Goal: Navigation & Orientation: Find specific page/section

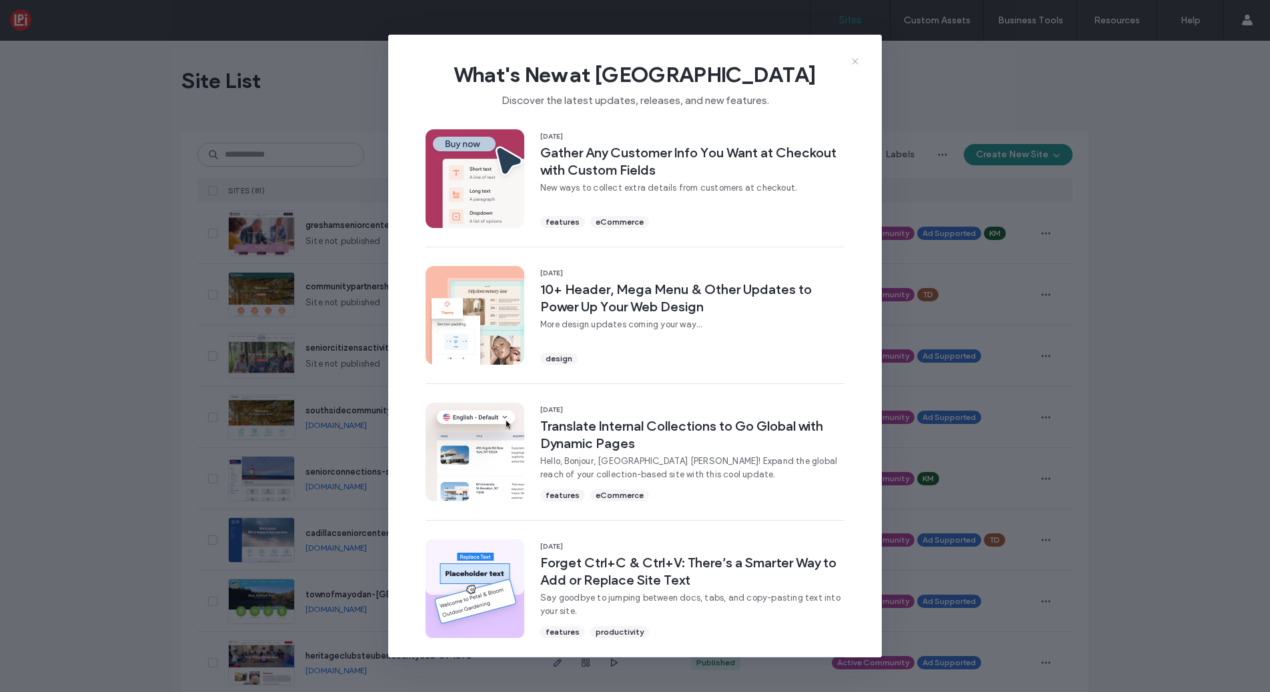
click at [857, 63] on use at bounding box center [855, 61] width 6 height 6
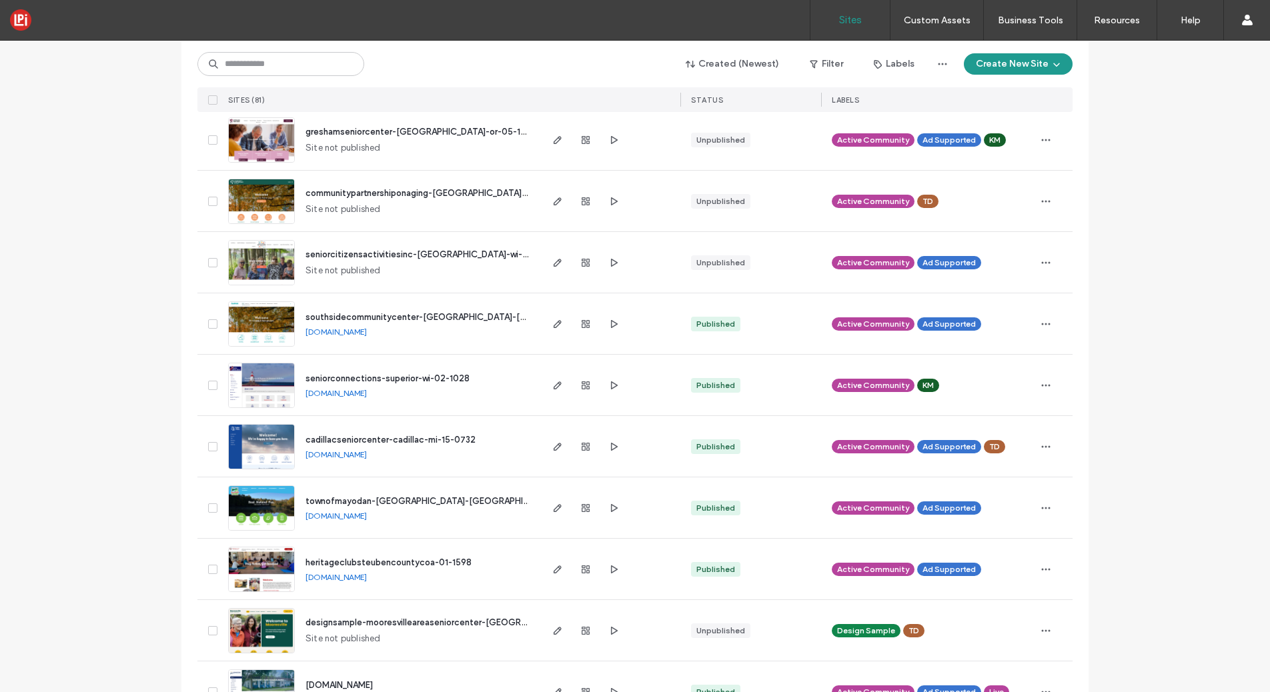
scroll to position [85, 0]
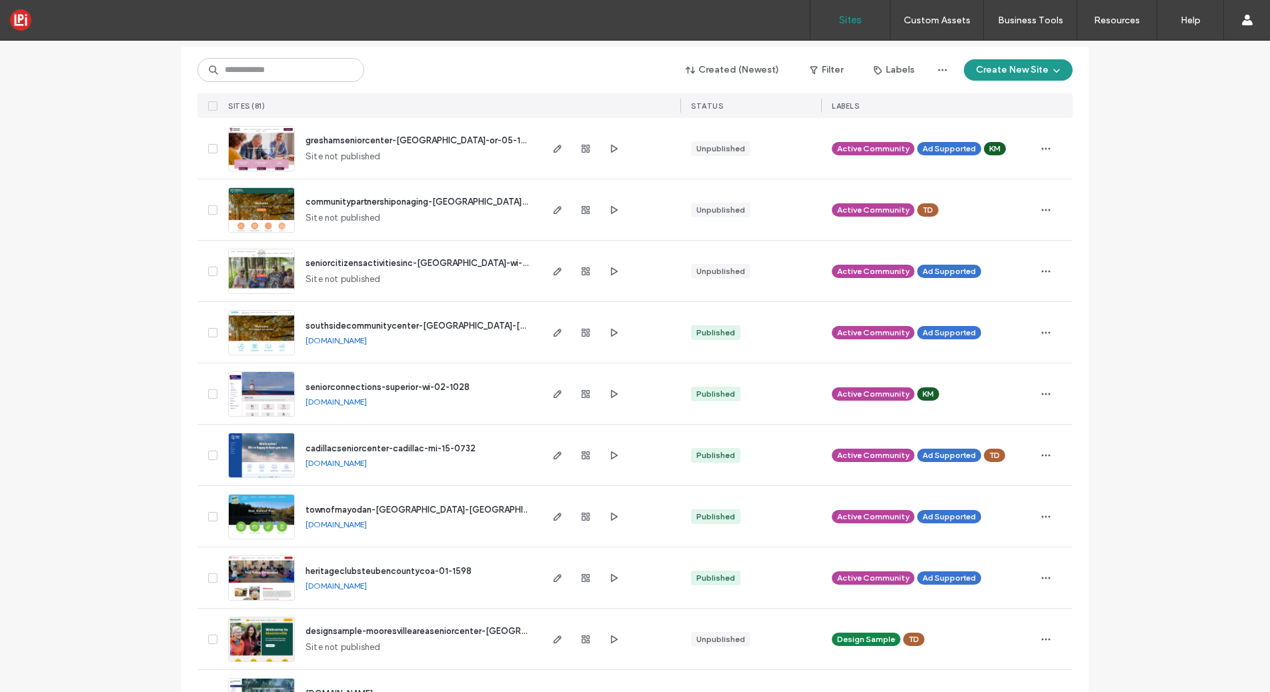
click at [405, 200] on span "communitypartnershiponaging-[GEOGRAPHIC_DATA]-oh-14-1111" at bounding box center [436, 202] width 260 height 10
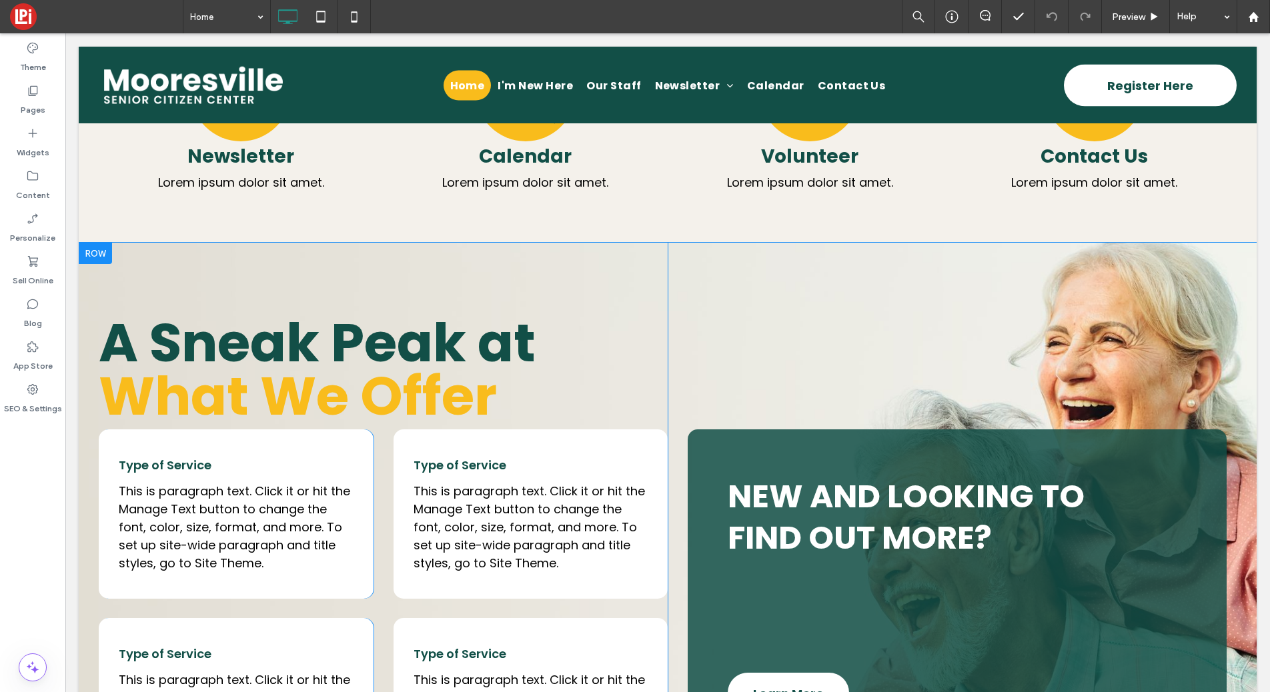
scroll to position [774, 0]
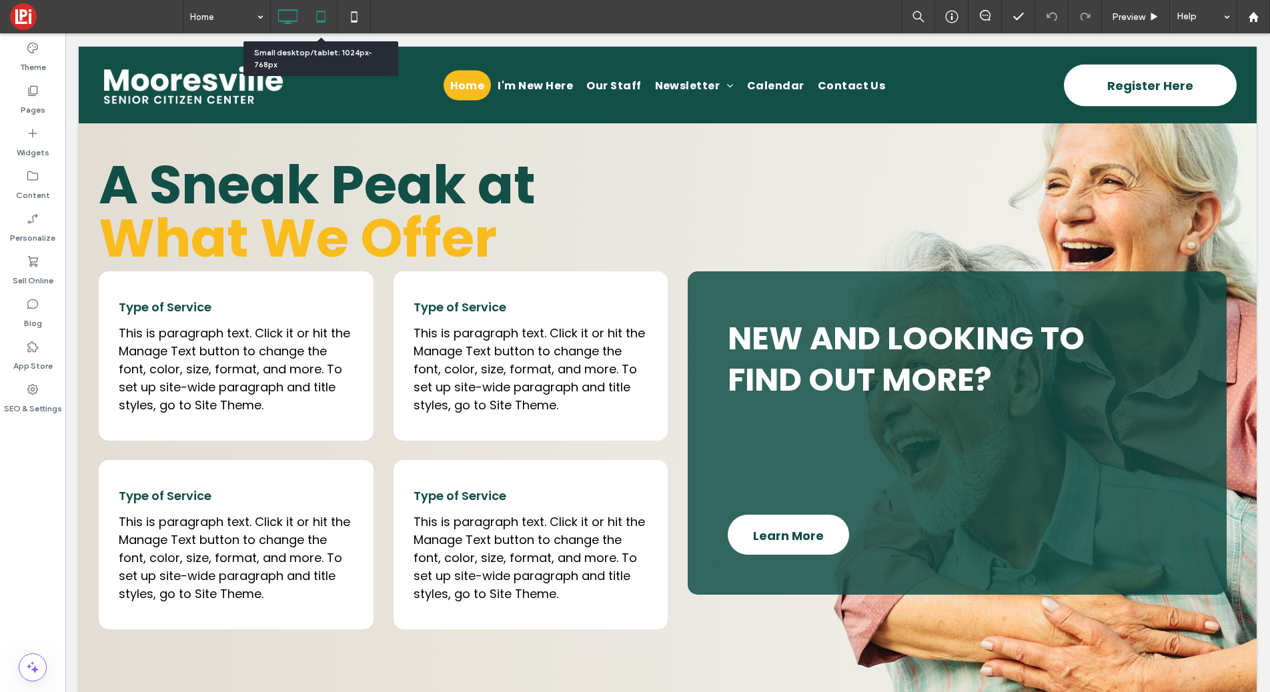
click at [323, 14] on icon at bounding box center [321, 16] width 27 height 27
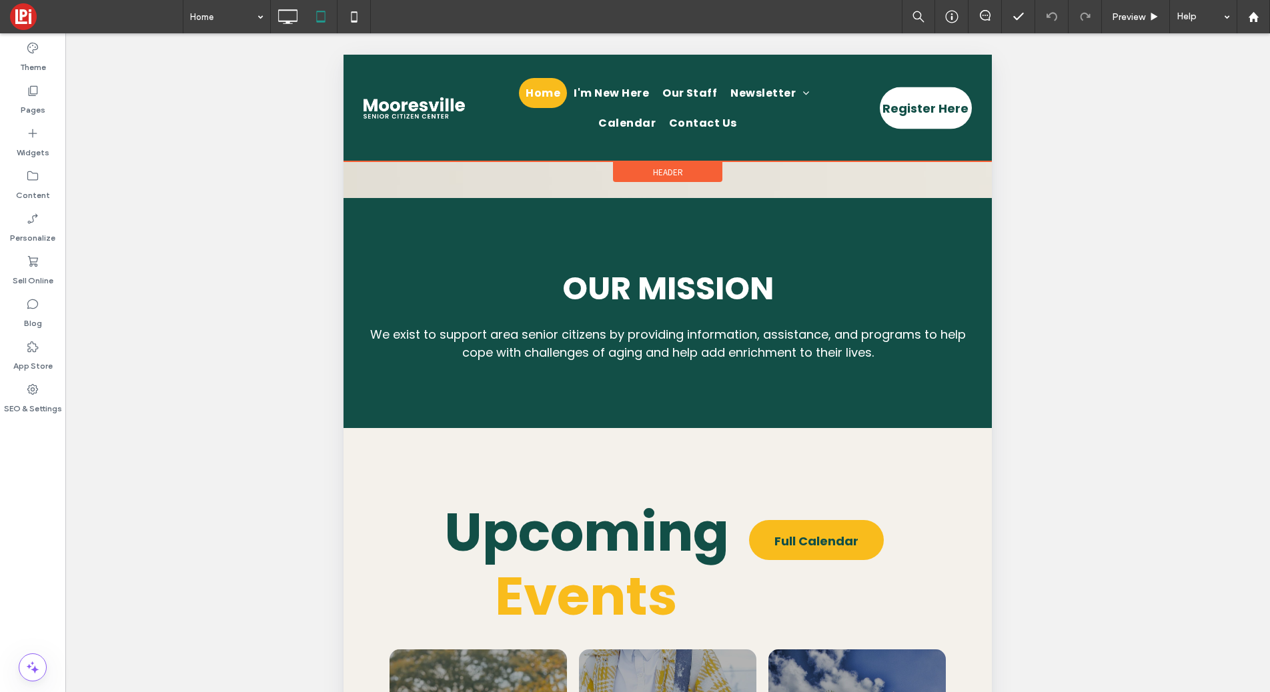
scroll to position [0, 0]
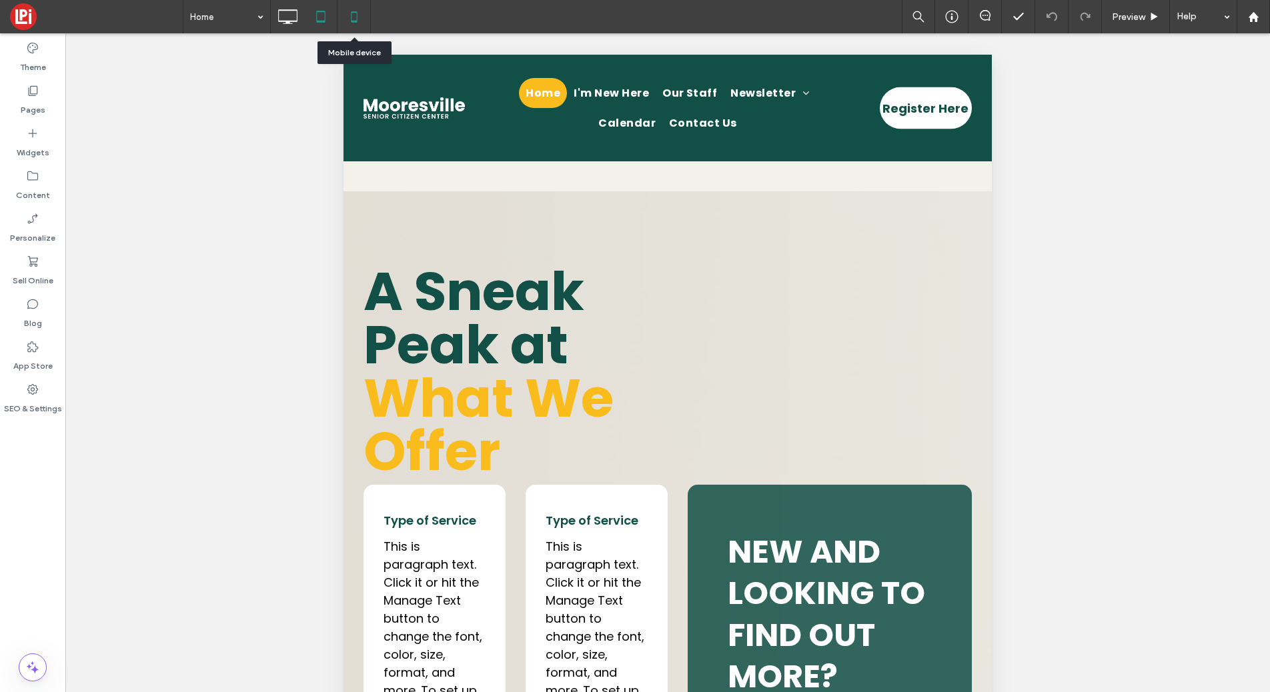
click at [353, 15] on icon at bounding box center [354, 16] width 27 height 27
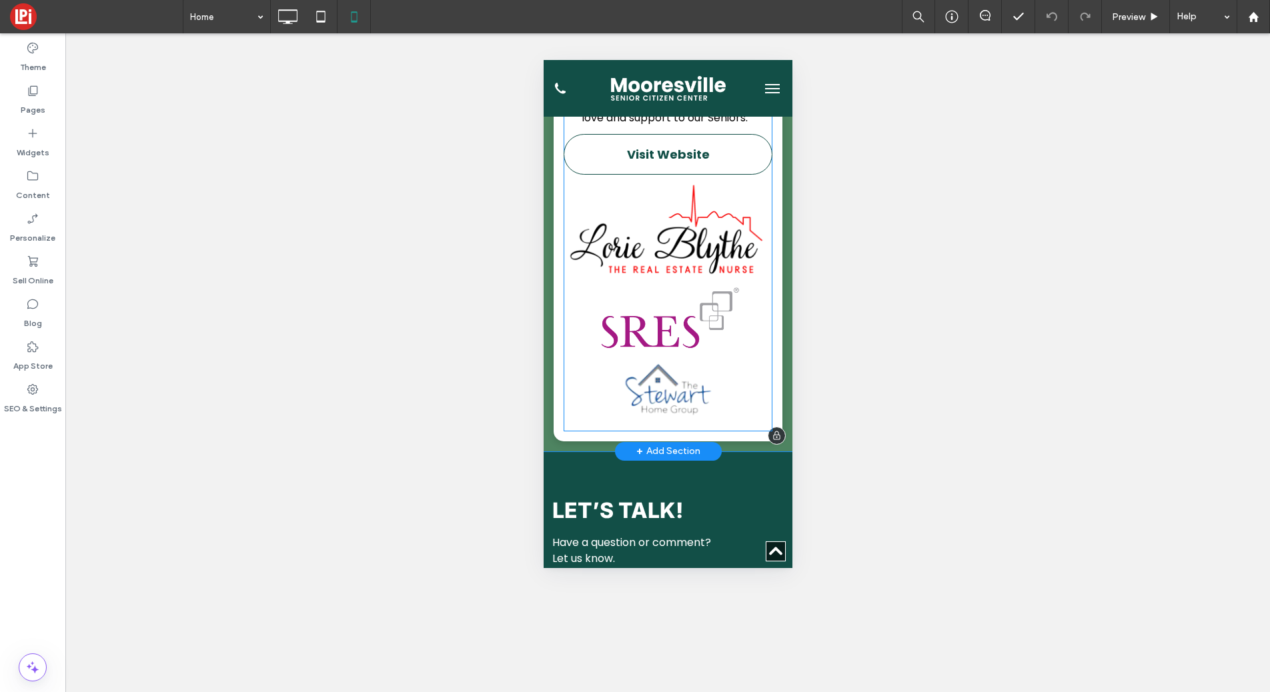
scroll to position [3144, 0]
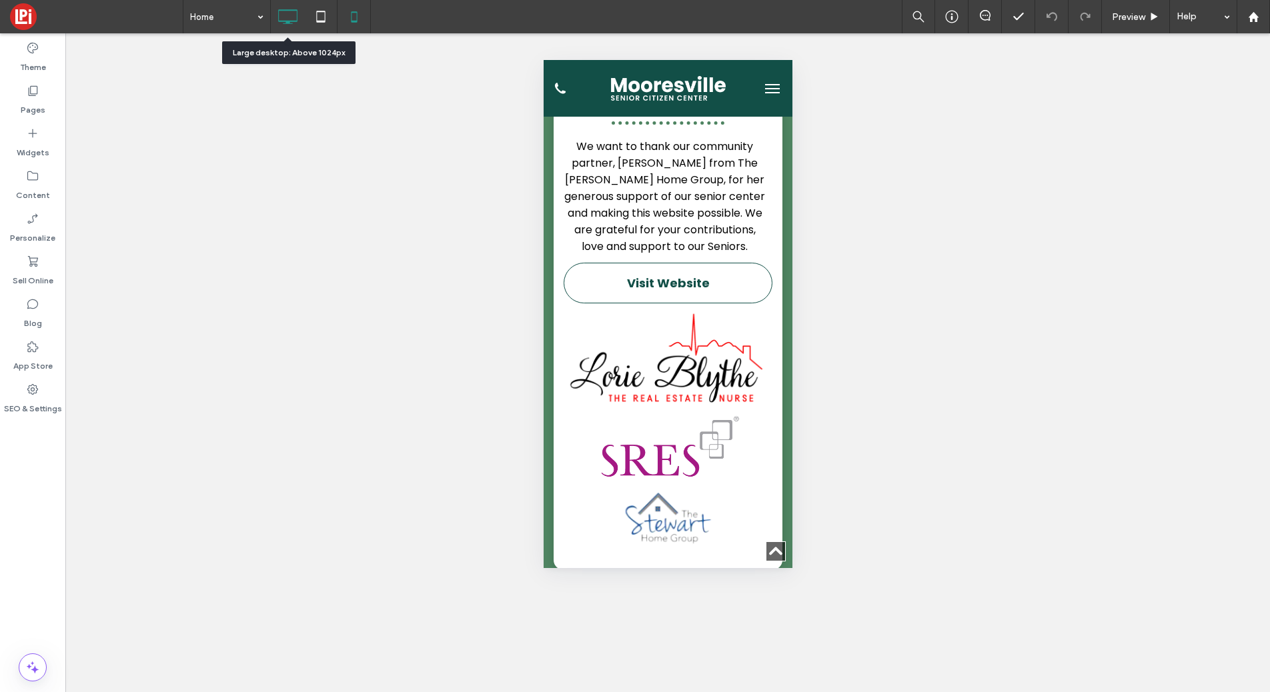
click at [298, 12] on icon at bounding box center [287, 16] width 27 height 27
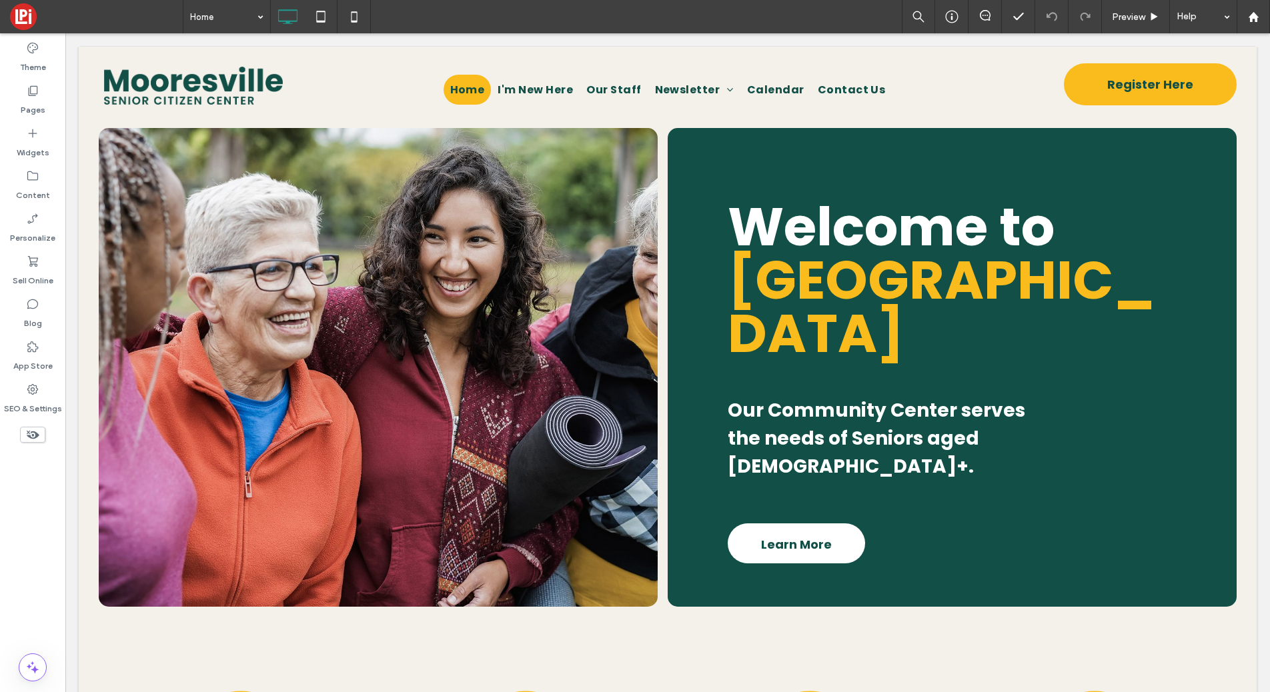
scroll to position [0, 0]
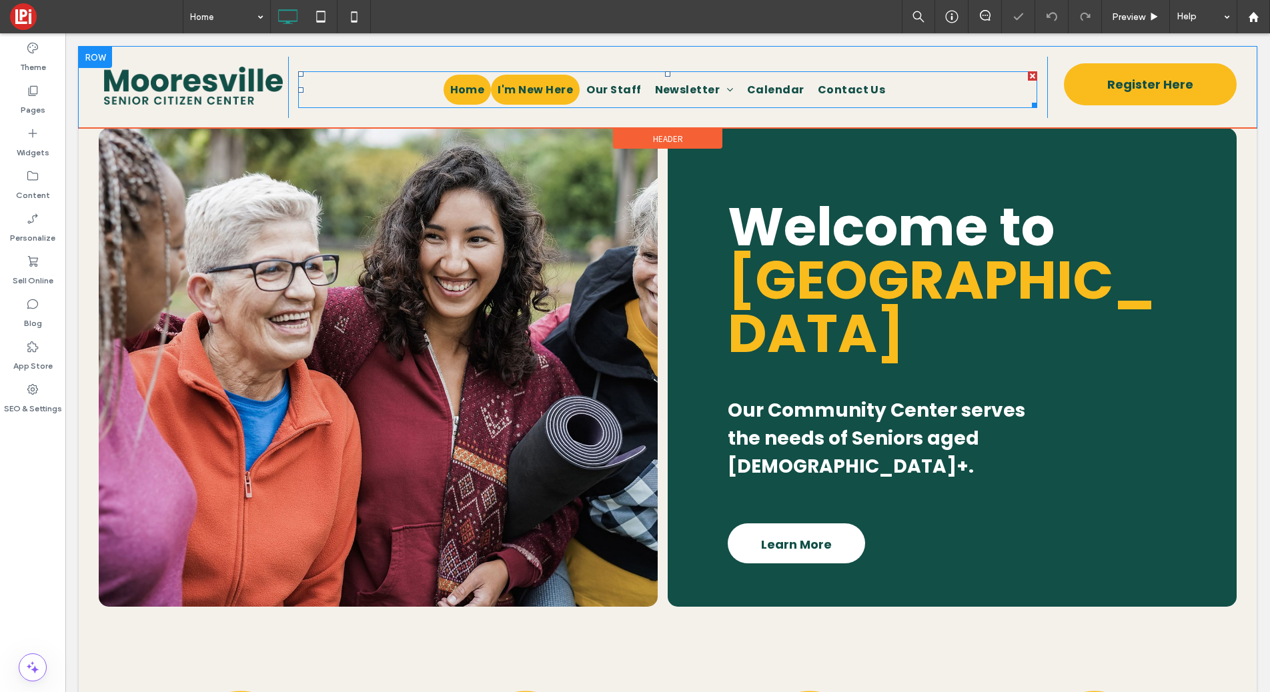
click at [528, 82] on span "I'm New Here" at bounding box center [535, 89] width 75 height 17
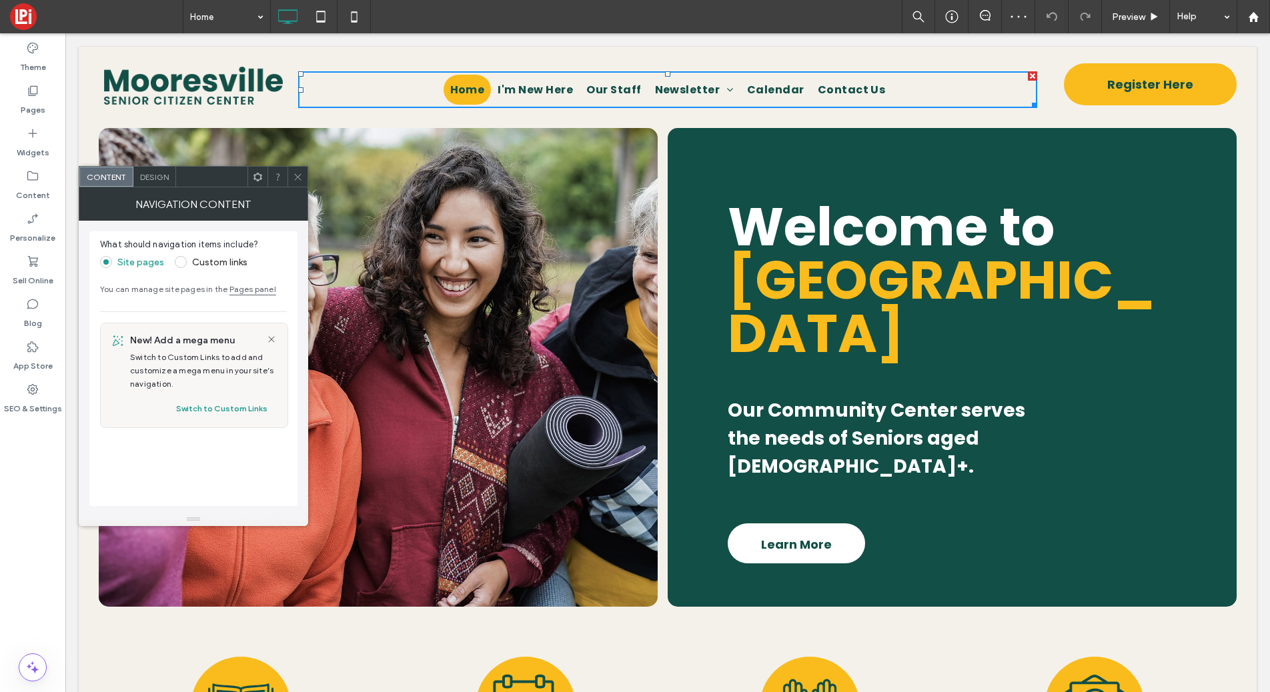
click at [294, 172] on icon at bounding box center [298, 177] width 10 height 10
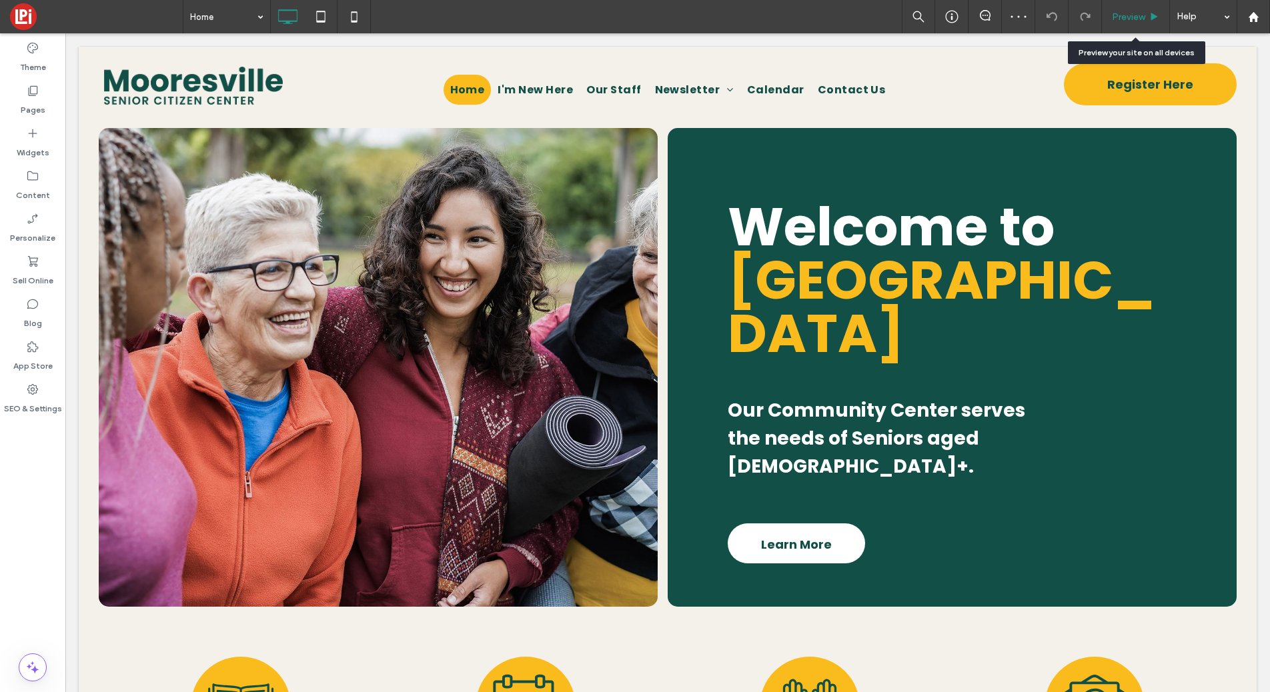
click at [1121, 12] on span "Preview" at bounding box center [1128, 16] width 33 height 11
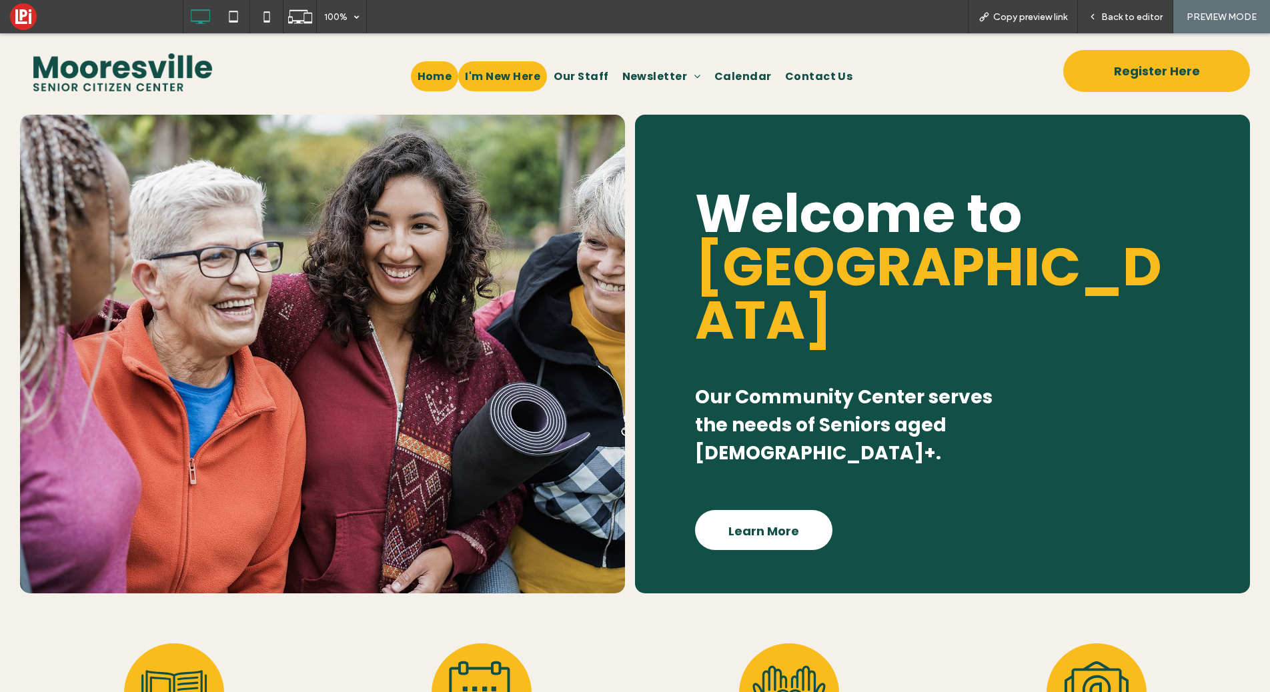
click at [512, 84] on span "I'm New Here" at bounding box center [502, 76] width 75 height 17
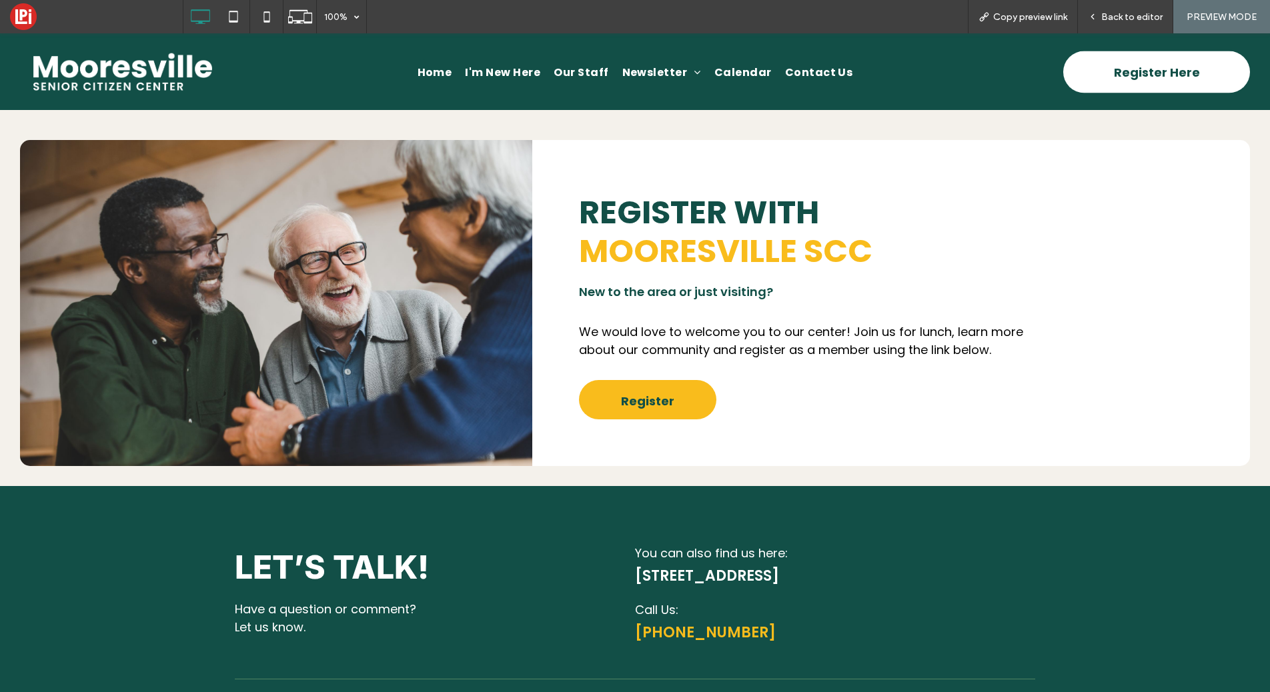
scroll to position [1191, 0]
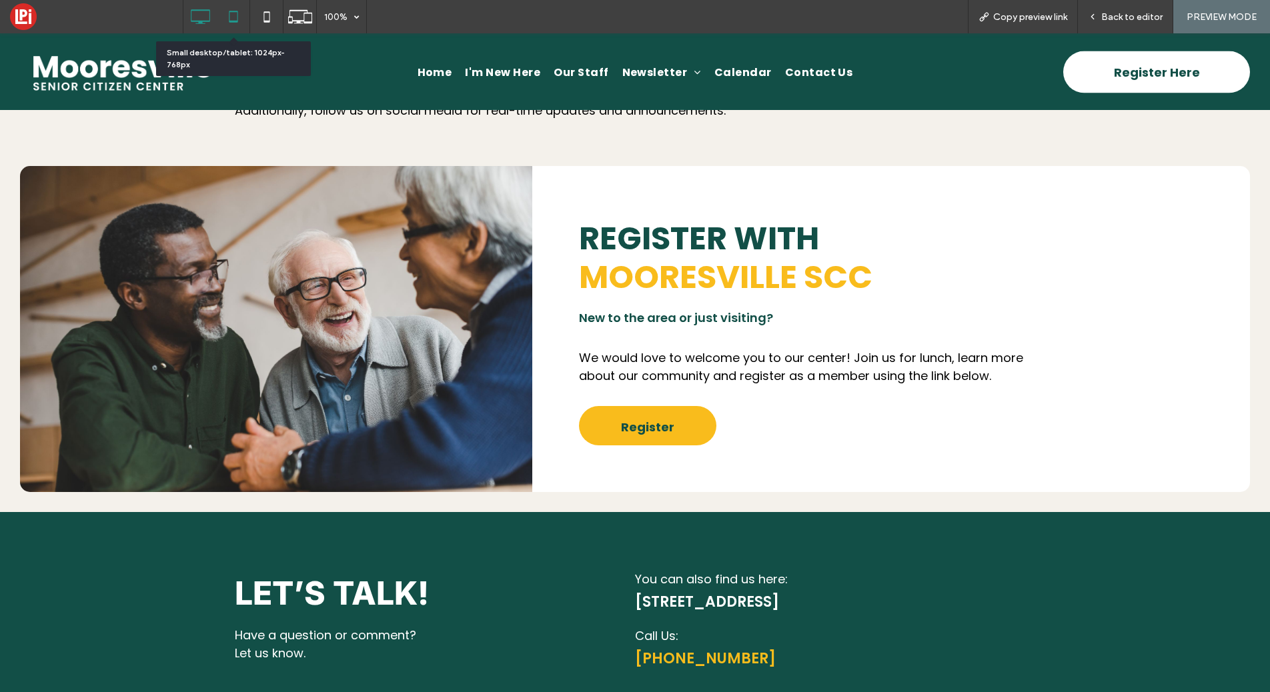
click at [229, 20] on use at bounding box center [233, 16] width 9 height 11
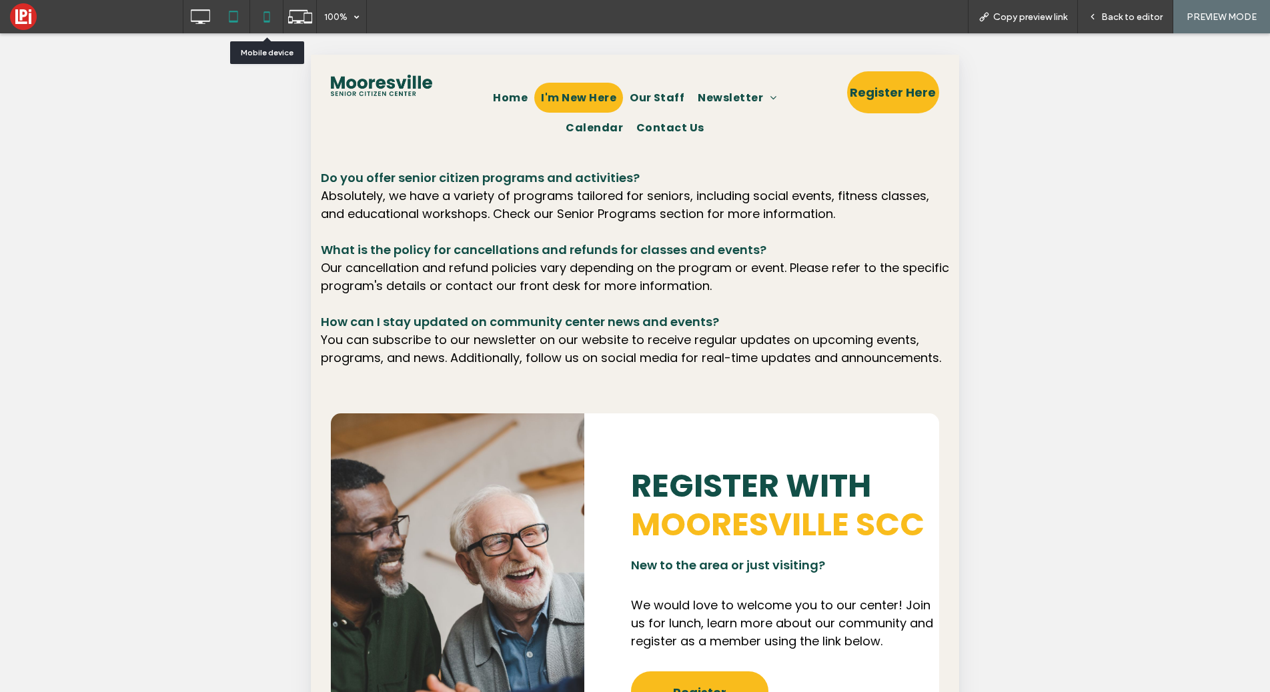
click at [271, 14] on icon at bounding box center [267, 16] width 27 height 27
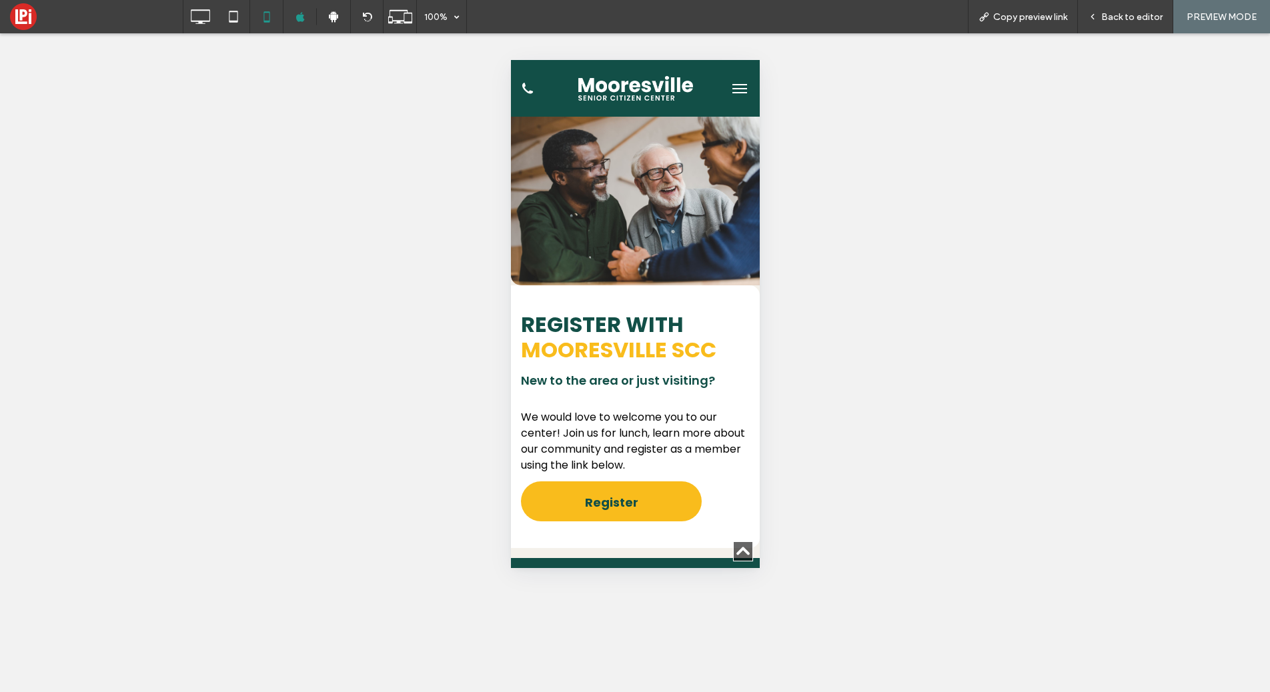
scroll to position [1811, 0]
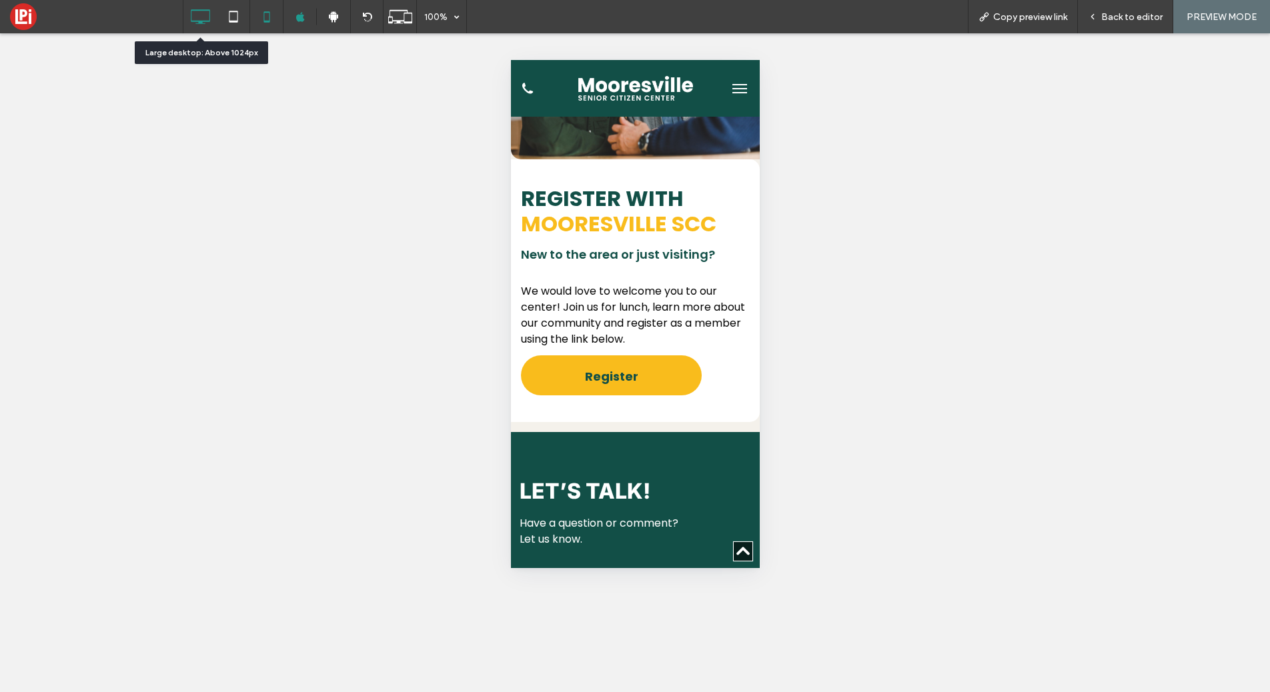
click at [185, 17] on div at bounding box center [199, 16] width 33 height 27
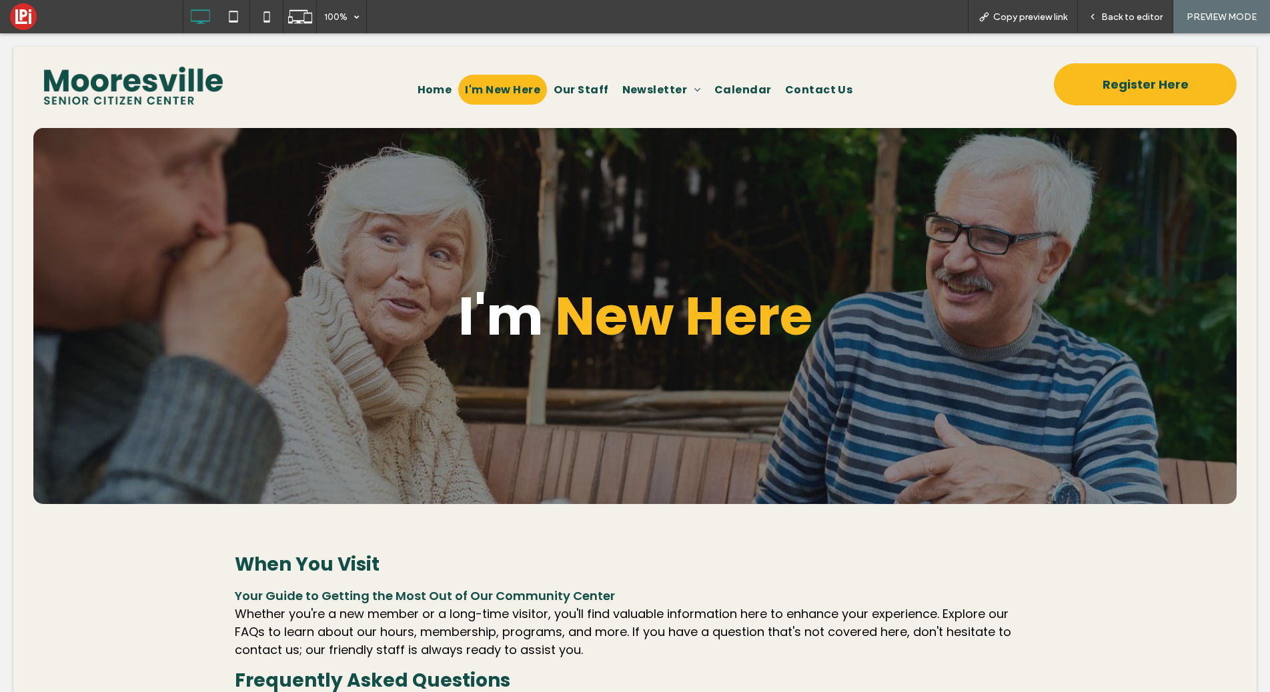
scroll to position [0, 0]
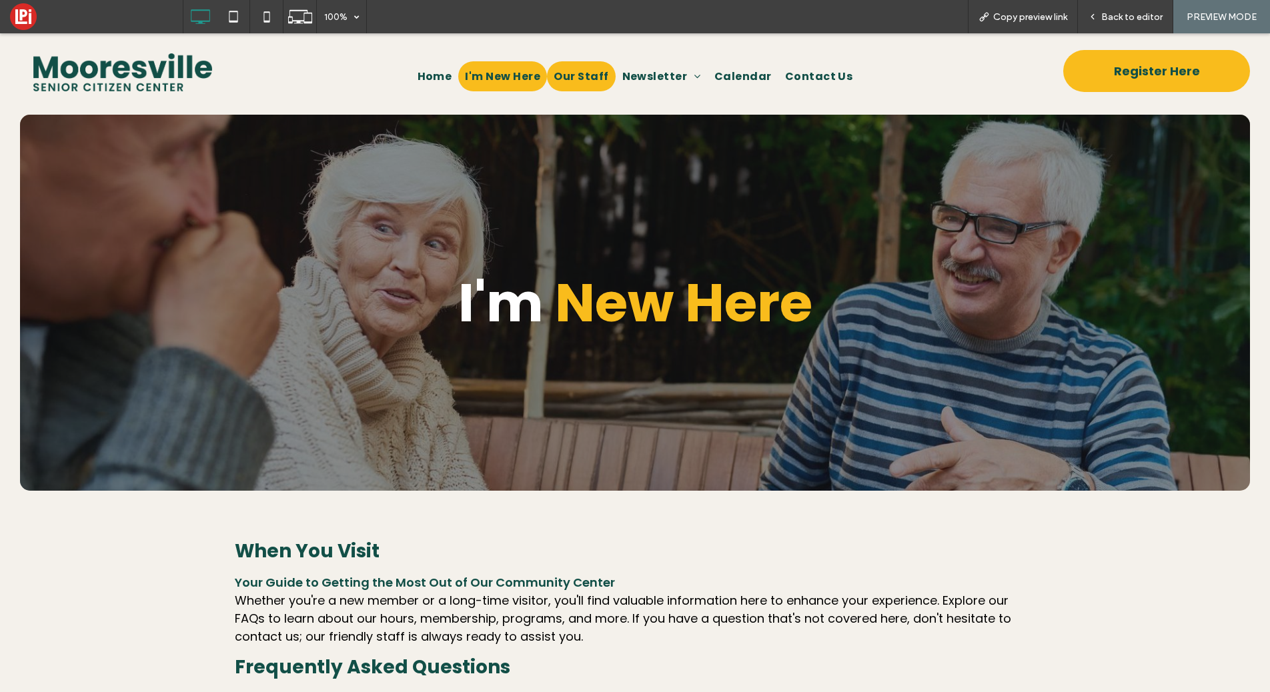
click at [564, 72] on span "Our Staff" at bounding box center [581, 76] width 55 height 17
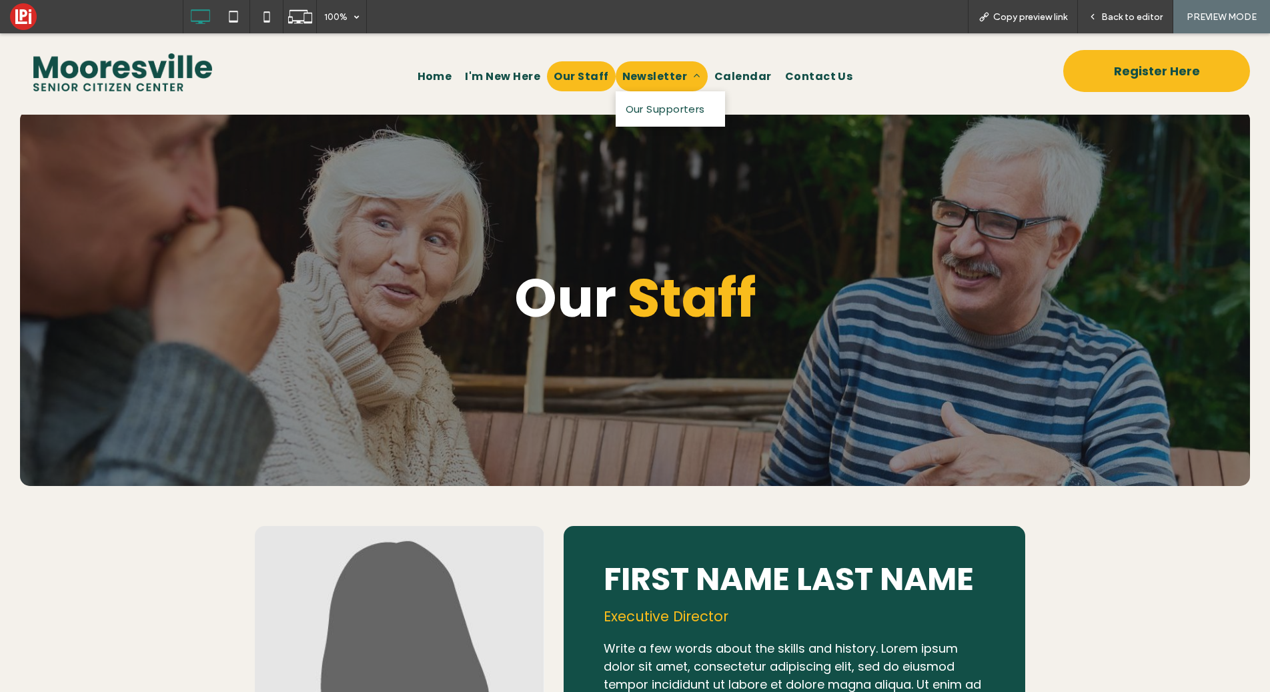
click at [656, 80] on span "Newsletter" at bounding box center [661, 76] width 79 height 17
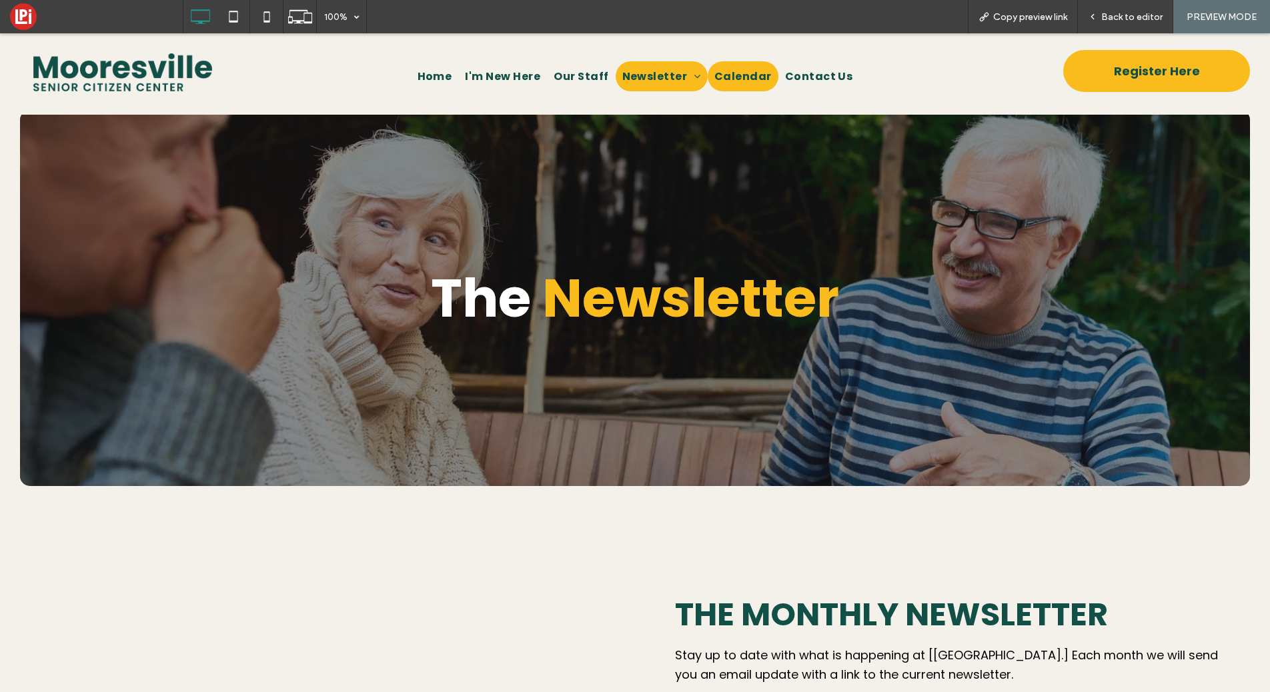
click at [722, 69] on span "Calendar" at bounding box center [743, 76] width 57 height 17
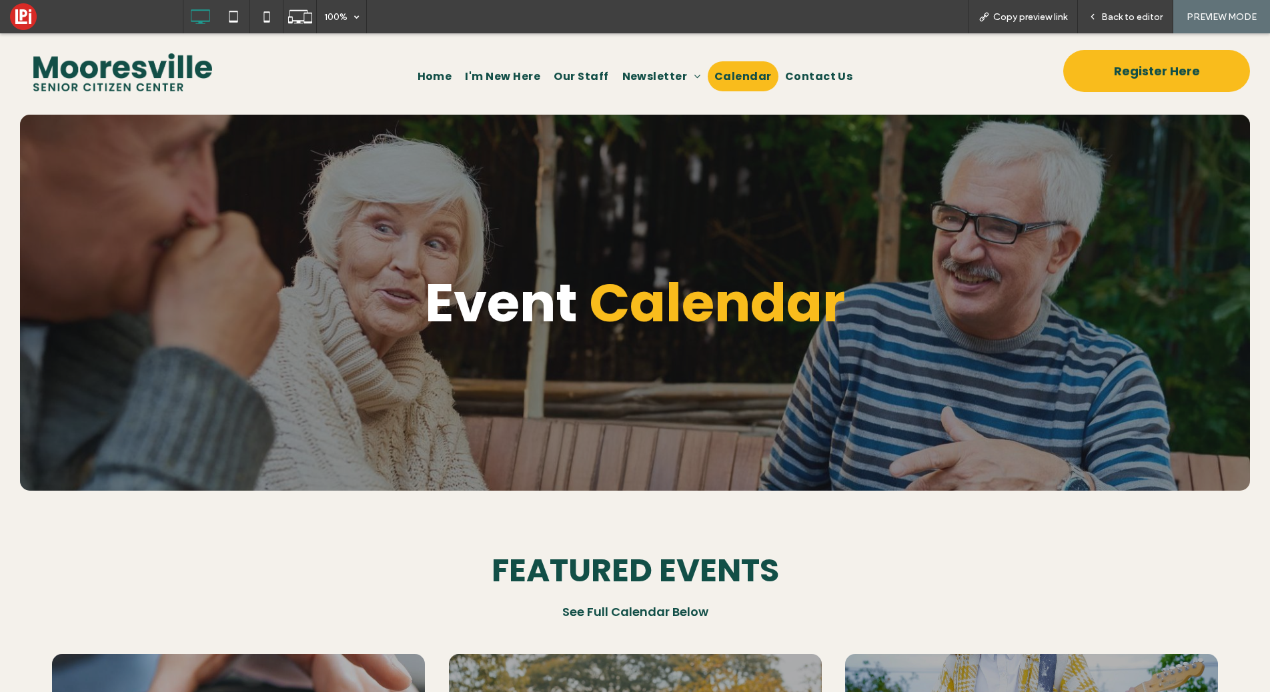
click at [808, 93] on nav "Home I'm New Here Our Staff Newsletter Our Supporters Calendar Contact Us" at bounding box center [635, 76] width 800 height 37
click at [807, 84] on span "Contact Us" at bounding box center [819, 76] width 68 height 17
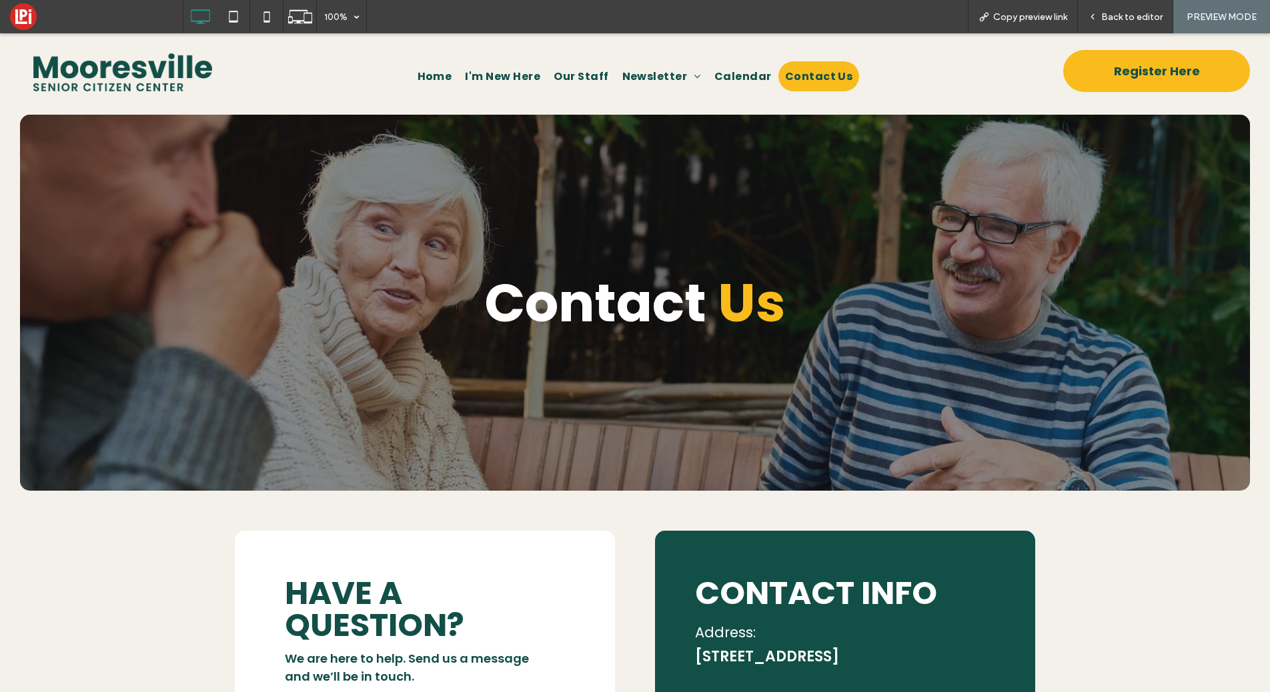
scroll to position [8, 0]
